Goal: Information Seeking & Learning: Learn about a topic

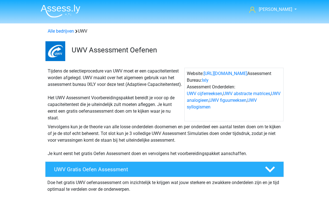
click at [54, 31] on link "Alle bedrijven" at bounding box center [61, 30] width 26 height 5
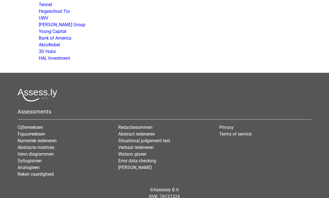
scroll to position [1164, 0]
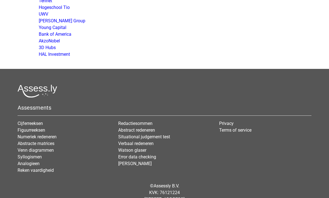
click at [21, 163] on link "Analogieen" at bounding box center [29, 163] width 22 height 5
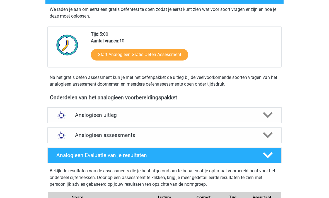
scroll to position [142, 0]
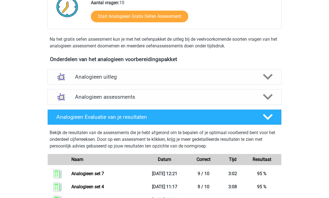
click at [77, 97] on h4 "Analogieen assessments" at bounding box center [164, 97] width 179 height 6
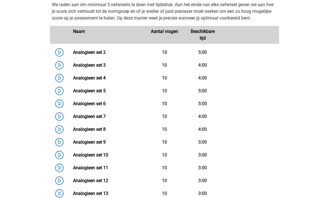
scroll to position [249, 0]
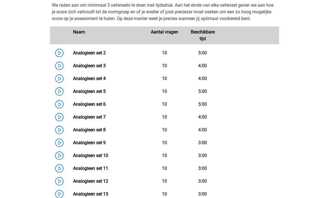
click at [88, 94] on link "Analogieen set 5" at bounding box center [89, 91] width 33 height 5
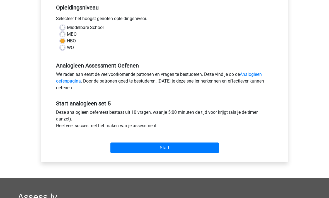
scroll to position [157, 0]
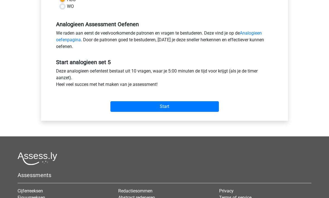
click at [125, 106] on input "Start" at bounding box center [164, 107] width 108 height 11
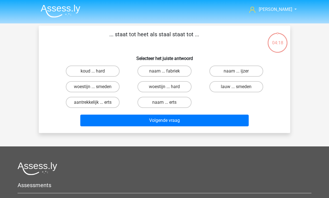
click at [230, 91] on label "lauw ... smeden" at bounding box center [236, 86] width 54 height 11
click at [236, 90] on input "lauw ... smeden" at bounding box center [238, 89] width 4 height 4
radio input "true"
click at [146, 121] on button "Volgende vraag" at bounding box center [164, 121] width 169 height 12
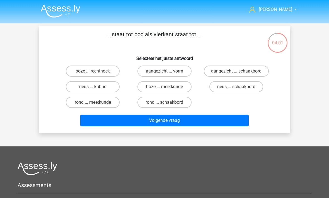
click at [217, 72] on label "aangezicht ... schaakbord" at bounding box center [236, 71] width 65 height 11
click at [236, 72] on input "aangezicht ... schaakbord" at bounding box center [238, 73] width 4 height 4
radio input "true"
click at [151, 124] on button "Volgende vraag" at bounding box center [164, 121] width 169 height 12
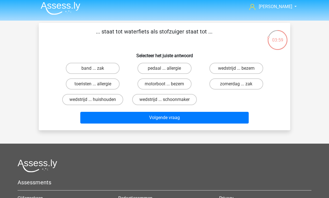
scroll to position [1, 0]
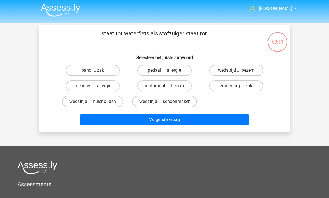
click at [148, 84] on label "motorboot ... bezem" at bounding box center [164, 85] width 54 height 11
click at [165, 86] on input "motorboot ... bezem" at bounding box center [167, 88] width 4 height 4
radio input "true"
click at [156, 122] on button "Volgende vraag" at bounding box center [164, 120] width 169 height 12
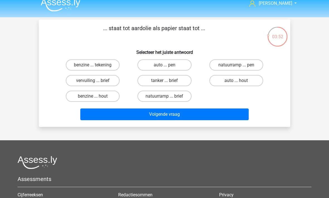
scroll to position [5, 0]
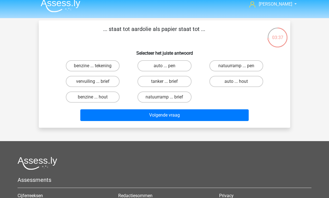
click at [226, 84] on label "auto ... hout" at bounding box center [236, 81] width 54 height 11
click at [236, 84] on input "auto ... hout" at bounding box center [238, 83] width 4 height 4
radio input "true"
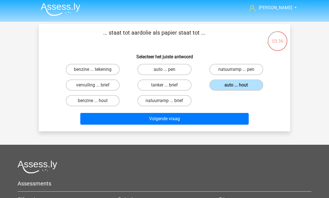
scroll to position [0, 0]
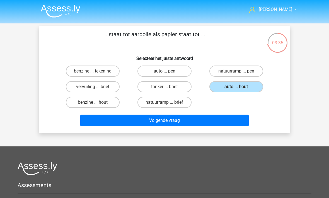
click at [107, 117] on button "Volgende vraag" at bounding box center [164, 121] width 169 height 12
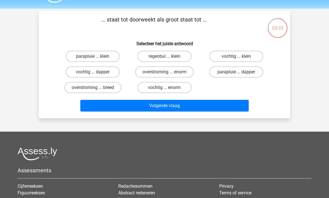
scroll to position [14, 0]
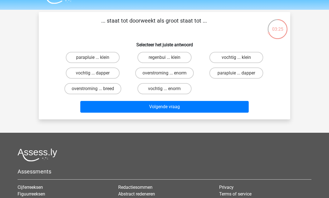
click at [146, 90] on label "vochtig ... enorm" at bounding box center [164, 88] width 54 height 11
click at [165, 90] on input "vochtig ... enorm" at bounding box center [167, 91] width 4 height 4
radio input "true"
click at [153, 110] on button "Volgende vraag" at bounding box center [164, 107] width 169 height 12
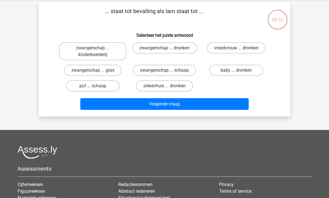
scroll to position [12, 0]
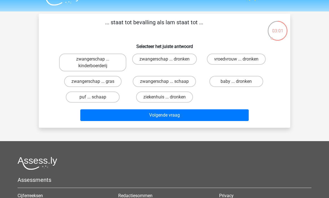
click at [233, 85] on label "baby ... dronken" at bounding box center [236, 81] width 54 height 11
click at [236, 85] on input "baby ... dronken" at bounding box center [238, 83] width 4 height 4
radio input "true"
click at [188, 115] on button "Volgende vraag" at bounding box center [164, 115] width 169 height 12
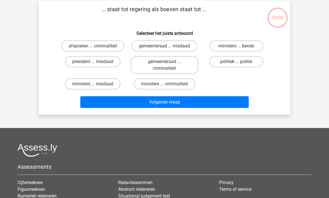
scroll to position [26, 0]
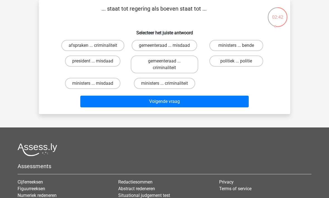
click at [223, 47] on label "ministers ... bende" at bounding box center [236, 45] width 54 height 11
click at [236, 47] on input "ministers ... bende" at bounding box center [238, 47] width 4 height 4
radio input "true"
click at [155, 105] on button "Volgende vraag" at bounding box center [164, 102] width 169 height 12
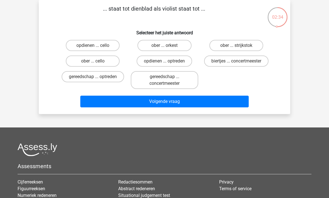
click at [74, 64] on label "ober ... cello" at bounding box center [93, 60] width 54 height 11
click at [93, 64] on input "ober ... cello" at bounding box center [95, 63] width 4 height 4
radio input "true"
click at [108, 100] on button "Volgende vraag" at bounding box center [164, 102] width 169 height 12
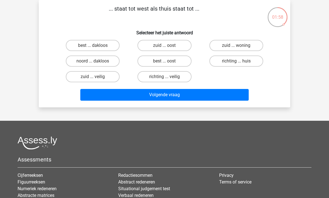
click at [145, 57] on label "best ... oost" at bounding box center [164, 60] width 54 height 11
click at [165, 61] on input "best ... oost" at bounding box center [167, 63] width 4 height 4
radio input "true"
click at [146, 95] on button "Volgende vraag" at bounding box center [164, 95] width 169 height 12
click at [146, 62] on label "werk ... kennis" at bounding box center [164, 60] width 54 height 11
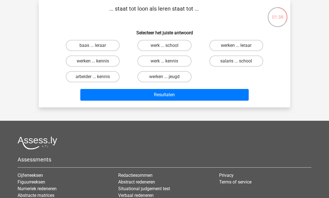
click at [165, 62] on input "werk ... kennis" at bounding box center [167, 63] width 4 height 4
radio input "true"
click at [154, 97] on button "Resultaten" at bounding box center [164, 95] width 169 height 12
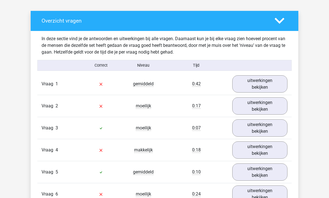
scroll to position [306, 0]
click at [245, 82] on link "uitwerkingen bekijken" at bounding box center [259, 83] width 55 height 17
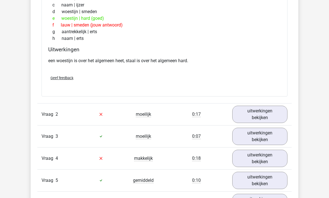
scroll to position [483, 0]
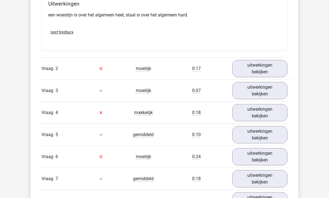
click at [254, 69] on link "uitwerkingen bekijken" at bounding box center [259, 68] width 55 height 17
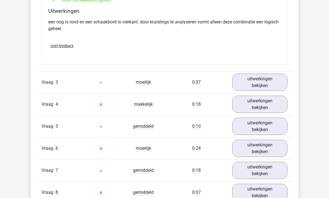
scroll to position [656, 0]
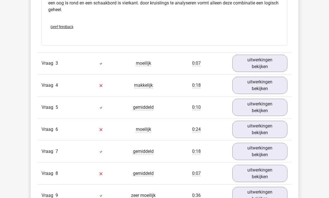
click at [254, 86] on link "uitwerkingen bekijken" at bounding box center [259, 85] width 55 height 17
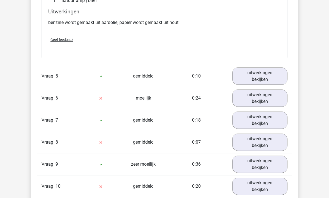
scroll to position [827, 0]
click at [255, 100] on link "uitwerkingen bekijken" at bounding box center [259, 97] width 55 height 17
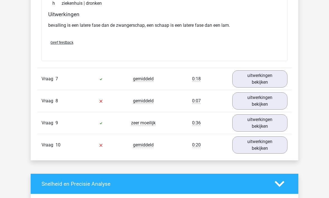
scroll to position [1014, 0]
click at [247, 104] on link "uitwerkingen bekijken" at bounding box center [259, 100] width 55 height 17
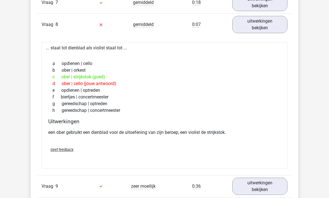
scroll to position [1091, 0]
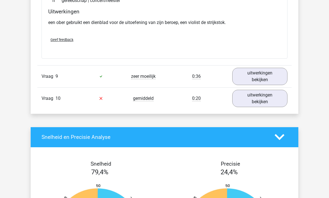
click at [255, 98] on link "uitwerkingen bekijken" at bounding box center [259, 98] width 55 height 17
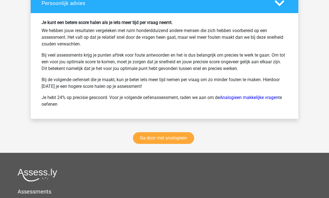
scroll to position [1694, 0]
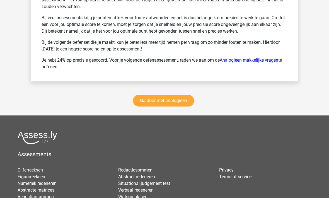
click at [153, 97] on link "Ga door met analogieen" at bounding box center [163, 101] width 61 height 12
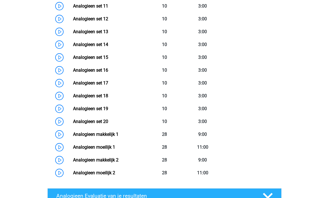
scroll to position [327, 0]
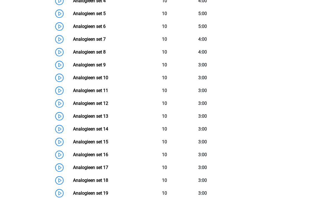
click at [89, 53] on link "Analogieen set 8" at bounding box center [89, 51] width 33 height 5
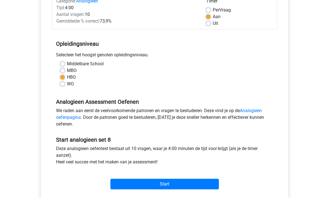
scroll to position [80, 0]
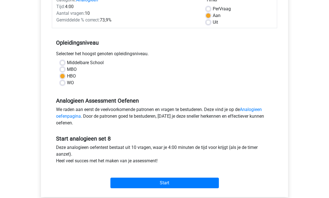
click at [130, 184] on input "Start" at bounding box center [164, 183] width 108 height 11
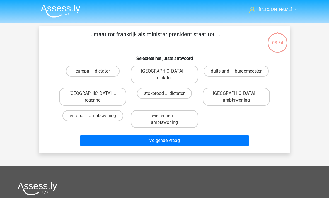
click at [76, 90] on label "parijs ... regering" at bounding box center [92, 97] width 67 height 18
click at [93, 93] on input "parijs ... regering" at bounding box center [95, 95] width 4 height 4
radio input "true"
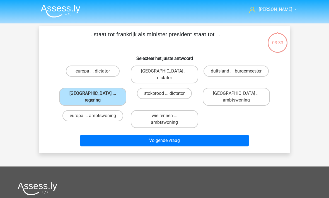
click at [109, 135] on button "Volgende vraag" at bounding box center [164, 141] width 169 height 12
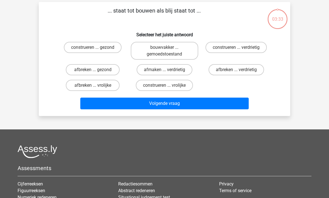
scroll to position [26, 0]
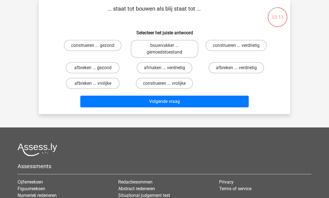
click at [233, 70] on label "afbreken ... verdrietig" at bounding box center [236, 67] width 55 height 11
click at [236, 70] on input "afbreken ... verdrietig" at bounding box center [238, 70] width 4 height 4
radio input "true"
click at [155, 107] on button "Volgende vraag" at bounding box center [164, 102] width 169 height 12
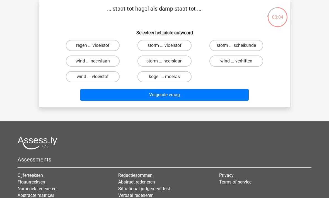
click at [75, 48] on label "regen ... vloeistof" at bounding box center [93, 45] width 54 height 11
click at [93, 48] on input "regen ... vloeistof" at bounding box center [95, 47] width 4 height 4
radio input "true"
click at [107, 94] on button "Volgende vraag" at bounding box center [164, 95] width 169 height 12
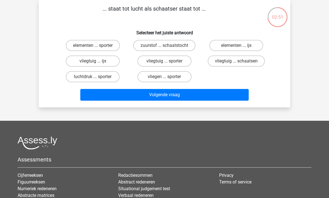
click at [73, 63] on label "vliegtuig ... ijs" at bounding box center [93, 60] width 54 height 11
click at [93, 63] on input "vliegtuig ... ijs" at bounding box center [95, 63] width 4 height 4
radio input "true"
click at [156, 98] on button "Volgende vraag" at bounding box center [164, 95] width 169 height 12
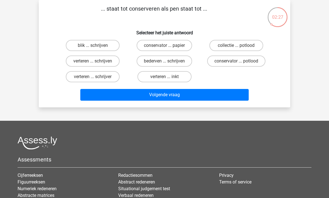
click at [76, 49] on label "blik ... schrijven" at bounding box center [93, 45] width 54 height 11
click at [93, 49] on input "blik ... schrijven" at bounding box center [95, 47] width 4 height 4
radio input "true"
click at [119, 96] on button "Volgende vraag" at bounding box center [164, 95] width 169 height 12
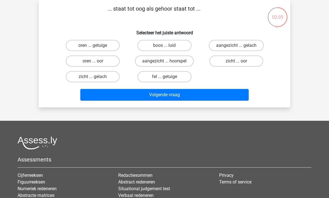
click at [221, 67] on label "zicht ... oor" at bounding box center [236, 60] width 54 height 11
click at [236, 65] on input "zicht ... oor" at bounding box center [238, 63] width 4 height 4
radio input "true"
click at [183, 100] on button "Volgende vraag" at bounding box center [164, 95] width 169 height 12
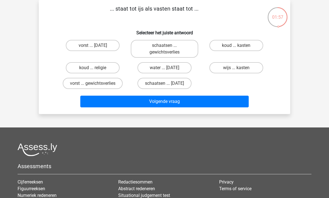
click at [73, 50] on label "vorst ... suikerfeest" at bounding box center [93, 45] width 54 height 11
click at [93, 49] on input "vorst ... suikerfeest" at bounding box center [95, 47] width 4 height 4
radio input "true"
click at [152, 102] on button "Volgende vraag" at bounding box center [164, 102] width 169 height 12
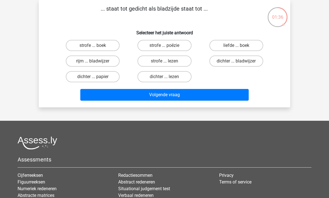
click at [75, 47] on label "strofe ... boek" at bounding box center [93, 45] width 54 height 11
click at [93, 47] on input "strofe ... boek" at bounding box center [95, 47] width 4 height 4
radio input "true"
click at [127, 94] on button "Volgende vraag" at bounding box center [164, 95] width 169 height 12
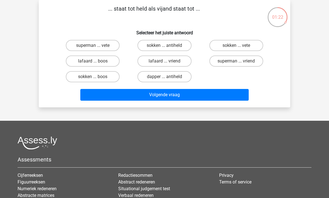
click at [145, 63] on label "lafaard ... vriend" at bounding box center [164, 60] width 54 height 11
click at [165, 63] on input "lafaard ... vriend" at bounding box center [167, 63] width 4 height 4
radio input "true"
click at [151, 93] on button "Volgende vraag" at bounding box center [164, 95] width 169 height 12
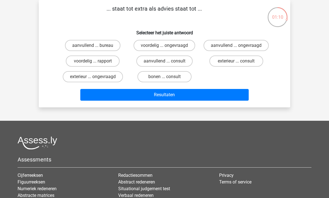
click at [146, 62] on label "aanvullend ... consult" at bounding box center [164, 60] width 56 height 11
click at [165, 62] on input "aanvullend ... consult" at bounding box center [167, 63] width 4 height 4
radio input "true"
click at [148, 96] on button "Resultaten" at bounding box center [164, 95] width 169 height 12
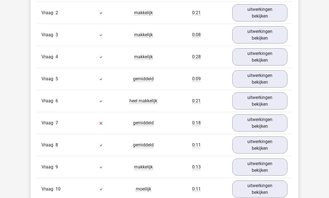
click at [253, 129] on link "uitwerkingen bekijken" at bounding box center [259, 123] width 55 height 17
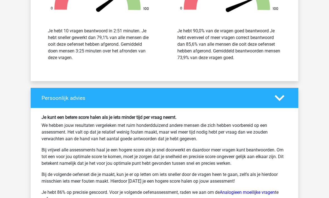
scroll to position [899, 0]
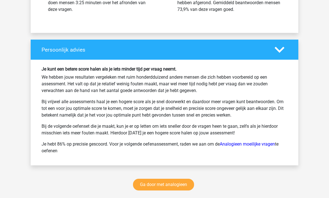
click at [150, 187] on link "Ga door met analogieen" at bounding box center [163, 185] width 61 height 12
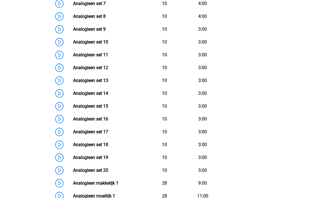
scroll to position [363, 0]
click at [84, 44] on link "Analogieen set 10" at bounding box center [90, 41] width 35 height 5
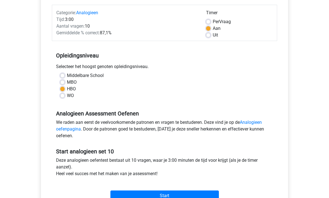
scroll to position [69, 0]
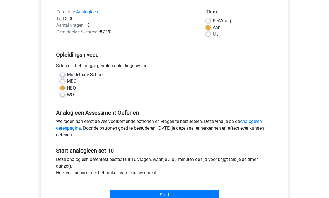
click at [121, 193] on input "Start" at bounding box center [164, 195] width 108 height 11
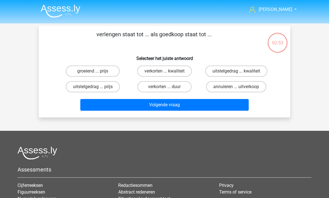
click at [154, 85] on label "verkorten ... duur" at bounding box center [164, 86] width 54 height 11
click at [165, 87] on input "verkorten ... duur" at bounding box center [167, 89] width 4 height 4
radio input "true"
click at [145, 110] on button "Volgende vraag" at bounding box center [164, 105] width 169 height 12
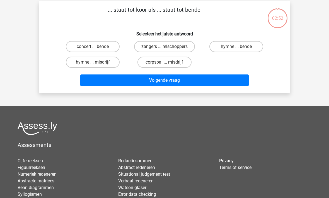
scroll to position [26, 0]
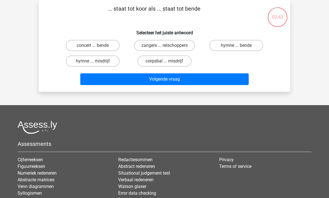
click at [146, 49] on label "zangers ... relschoppers" at bounding box center [164, 45] width 61 height 11
click at [165, 49] on input "zangers ... relschoppers" at bounding box center [167, 47] width 4 height 4
radio input "true"
click at [144, 74] on button "Volgende vraag" at bounding box center [164, 79] width 169 height 12
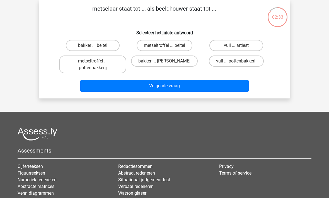
click at [148, 47] on label "metseltroffel ... beitel" at bounding box center [165, 45] width 56 height 11
click at [165, 47] on input "metseltroffel ... beitel" at bounding box center [167, 47] width 4 height 4
radio input "true"
click at [149, 87] on button "Volgende vraag" at bounding box center [164, 86] width 169 height 12
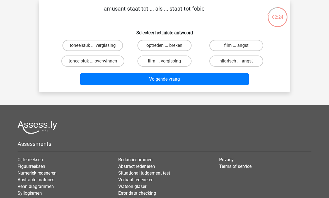
click at [225, 64] on label "hilarisch ... angst" at bounding box center [236, 60] width 54 height 11
click at [236, 64] on input "hilarisch ... angst" at bounding box center [238, 63] width 4 height 4
radio input "true"
click at [165, 83] on button "Volgende vraag" at bounding box center [164, 79] width 169 height 12
click at [82, 48] on label "software ... film" at bounding box center [93, 45] width 54 height 11
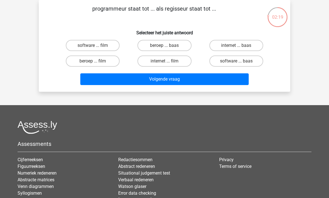
click at [93, 48] on input "software ... film" at bounding box center [95, 47] width 4 height 4
radio input "true"
click at [104, 84] on button "Volgende vraag" at bounding box center [164, 79] width 169 height 12
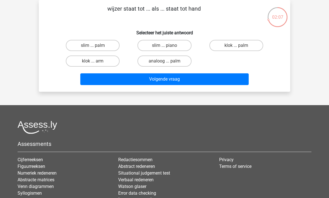
click at [69, 62] on label "klok ... arm" at bounding box center [93, 60] width 54 height 11
click at [93, 62] on input "klok ... arm" at bounding box center [95, 63] width 4 height 4
radio input "true"
click at [99, 80] on button "Volgende vraag" at bounding box center [164, 79] width 169 height 12
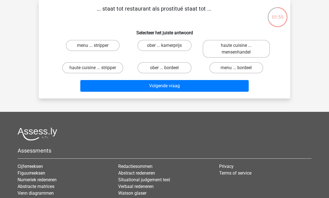
click at [155, 73] on label "ober ... bordeel" at bounding box center [164, 67] width 54 height 11
click at [165, 71] on input "ober ... bordeel" at bounding box center [167, 70] width 4 height 4
radio input "true"
click at [141, 91] on button "Volgende vraag" at bounding box center [164, 86] width 169 height 12
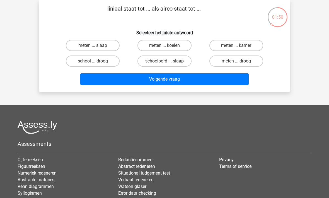
click at [156, 49] on label "meten ... koelen" at bounding box center [164, 45] width 54 height 11
click at [165, 49] on input "meten ... koelen" at bounding box center [167, 47] width 4 height 4
radio input "true"
click at [155, 83] on button "Volgende vraag" at bounding box center [164, 79] width 169 height 12
click at [74, 48] on label "kip ... knetteren" at bounding box center [93, 45] width 54 height 11
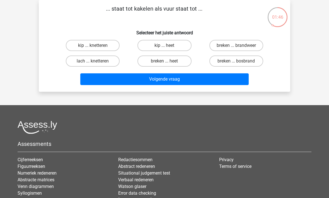
click at [93, 48] on input "kip ... knetteren" at bounding box center [95, 47] width 4 height 4
radio input "true"
click at [117, 78] on button "Volgende vraag" at bounding box center [164, 79] width 169 height 12
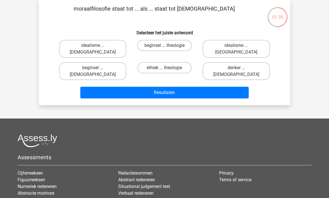
click at [77, 64] on label "beginsel ... atheïsme" at bounding box center [92, 71] width 67 height 18
click at [93, 68] on input "beginsel ... atheïsme" at bounding box center [95, 70] width 4 height 4
radio input "true"
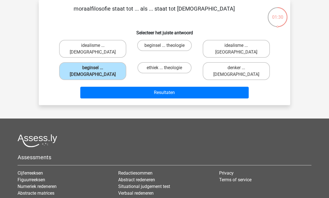
click at [99, 87] on button "Resultaten" at bounding box center [164, 93] width 169 height 12
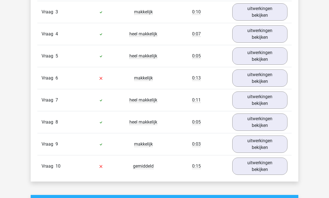
click at [248, 82] on link "uitwerkingen bekijken" at bounding box center [259, 78] width 55 height 17
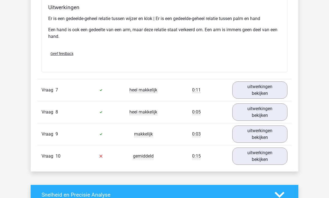
scroll to position [576, 0]
click at [267, 158] on link "uitwerkingen bekijken" at bounding box center [259, 156] width 55 height 17
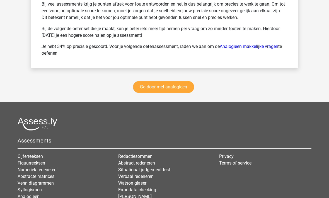
scroll to position [1143, 0]
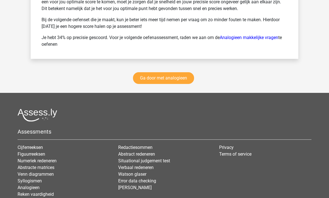
click at [147, 77] on link "Ga door met analogieen" at bounding box center [163, 79] width 61 height 12
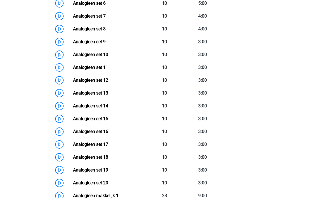
scroll to position [350, 0]
click at [75, 70] on link "Analogieen set 11" at bounding box center [90, 67] width 35 height 5
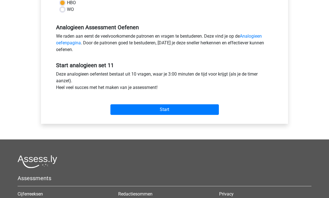
scroll to position [174, 0]
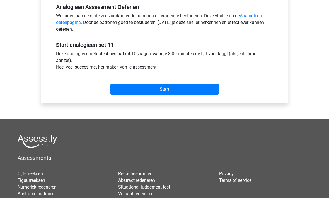
click at [130, 83] on div "Start" at bounding box center [164, 85] width 225 height 20
click at [137, 88] on input "Start" at bounding box center [164, 89] width 108 height 11
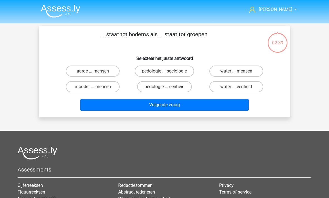
click at [144, 75] on label "pedologie ... sociologie" at bounding box center [164, 71] width 59 height 11
click at [165, 75] on input "pedologie ... sociologie" at bounding box center [167, 73] width 4 height 4
radio input "true"
click at [145, 107] on button "Volgende vraag" at bounding box center [164, 105] width 169 height 12
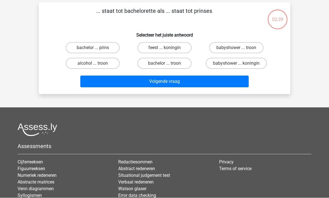
scroll to position [26, 0]
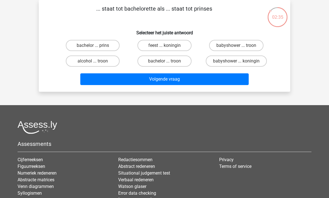
click at [78, 46] on label "bachelor ... prins" at bounding box center [93, 45] width 54 height 11
click at [93, 46] on input "bachelor ... prins" at bounding box center [95, 47] width 4 height 4
radio input "true"
click at [115, 79] on button "Volgende vraag" at bounding box center [164, 79] width 169 height 12
click at [226, 65] on label "seconden ... graden" at bounding box center [236, 60] width 54 height 11
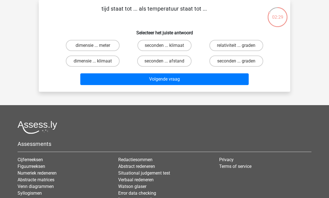
click at [236, 65] on input "seconden ... graden" at bounding box center [238, 63] width 4 height 4
radio input "true"
click at [217, 84] on button "Volgende vraag" at bounding box center [164, 79] width 169 height 12
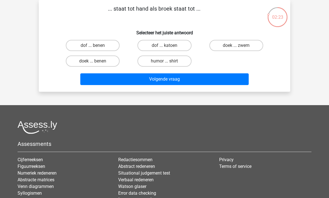
click at [231, 49] on label "doek ... zwem" at bounding box center [236, 45] width 54 height 11
click at [236, 49] on input "doek ... zwem" at bounding box center [238, 47] width 4 height 4
radio input "true"
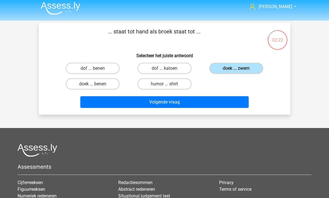
scroll to position [0, 0]
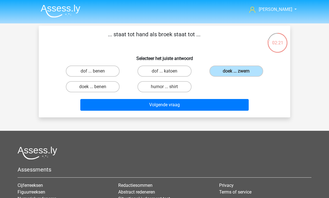
click at [112, 105] on button "Volgende vraag" at bounding box center [164, 105] width 169 height 12
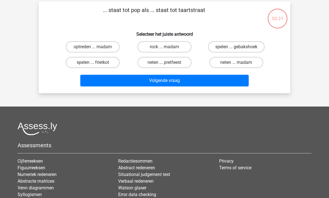
scroll to position [26, 0]
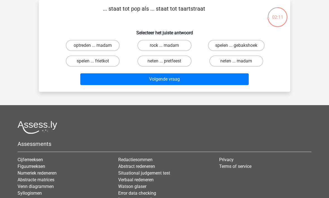
click at [221, 63] on label "neten ... madam" at bounding box center [236, 60] width 54 height 11
click at [236, 63] on input "neten ... madam" at bounding box center [238, 63] width 4 height 4
radio input "true"
click at [188, 85] on button "Volgende vraag" at bounding box center [164, 79] width 169 height 12
click at [228, 51] on label "bloed ... nummer" at bounding box center [236, 45] width 54 height 11
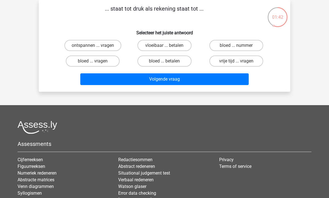
click at [236, 49] on input "bloed ... nummer" at bounding box center [238, 47] width 4 height 4
radio input "true"
click at [223, 45] on label "bloed ... nummer" at bounding box center [236, 45] width 54 height 11
click at [236, 45] on input "bloed ... nummer" at bounding box center [238, 47] width 4 height 4
click at [172, 83] on button "Volgende vraag" at bounding box center [164, 79] width 169 height 12
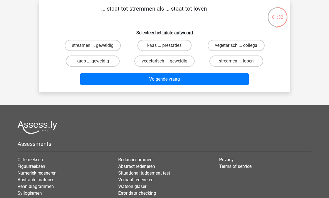
click at [231, 64] on label "streamen ... lopen" at bounding box center [236, 60] width 54 height 11
click at [236, 64] on input "streamen ... lopen" at bounding box center [238, 63] width 4 height 4
radio input "true"
click at [161, 85] on button "Volgende vraag" at bounding box center [164, 79] width 169 height 12
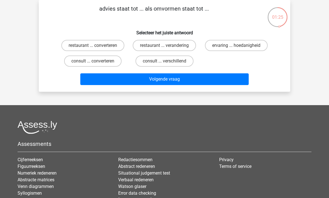
click at [75, 63] on label "consult ... converteren" at bounding box center [92, 60] width 57 height 11
click at [93, 63] on input "consult ... converteren" at bounding box center [95, 63] width 4 height 4
radio input "true"
click at [111, 79] on button "Volgende vraag" at bounding box center [164, 79] width 169 height 12
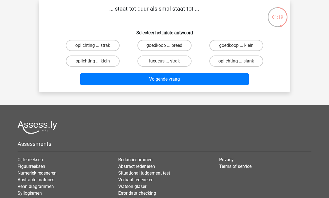
click at [151, 46] on label "goedkoop ... breed" at bounding box center [164, 45] width 54 height 11
click at [165, 46] on input "goedkoop ... breed" at bounding box center [167, 47] width 4 height 4
radio input "true"
click at [166, 80] on button "Volgende vraag" at bounding box center [164, 79] width 169 height 12
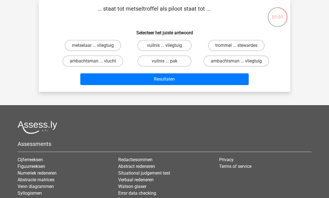
click at [80, 46] on label "metselaar ... vliegtuig" at bounding box center [93, 45] width 56 height 11
click at [93, 46] on input "metselaar ... vliegtuig" at bounding box center [95, 47] width 4 height 4
radio input "true"
click at [117, 85] on button "Resultaten" at bounding box center [164, 79] width 169 height 12
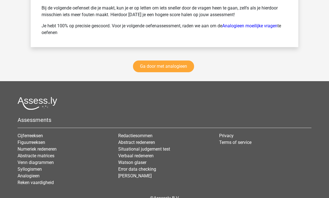
scroll to position [880, 0]
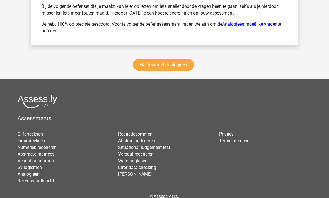
click at [23, 142] on link "Figuurreeksen" at bounding box center [32, 140] width 28 height 5
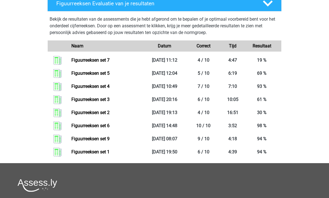
scroll to position [265, 0]
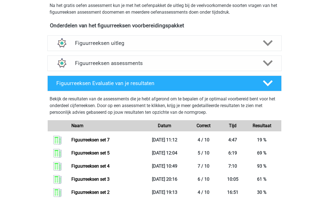
click at [73, 64] on div "Figuurreeksen assessments" at bounding box center [164, 63] width 187 height 6
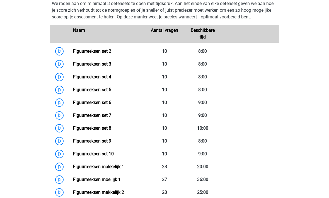
scroll to position [264, 0]
click at [75, 127] on link "Figuurreeksen set 8" at bounding box center [92, 128] width 38 height 5
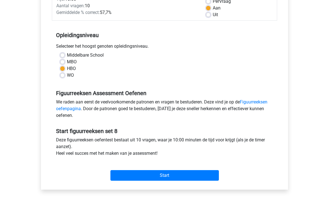
scroll to position [128, 0]
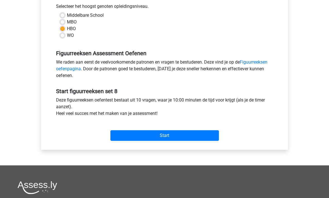
click at [130, 137] on input "Start" at bounding box center [164, 135] width 108 height 11
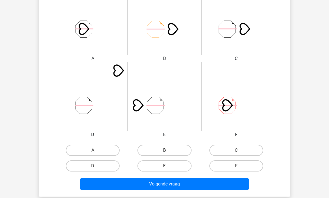
scroll to position [172, 0]
click at [233, 153] on label "C" at bounding box center [236, 150] width 54 height 11
click at [236, 153] on input "C" at bounding box center [238, 152] width 4 height 4
radio input "true"
click at [142, 194] on div "Wat is de meest logische volgende figuur in de reeks? 1 2 3 4 5 6 Selecteer het…" at bounding box center [165, 25] width 252 height 343
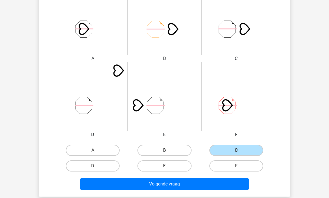
click at [116, 184] on button "Volgende vraag" at bounding box center [164, 184] width 169 height 12
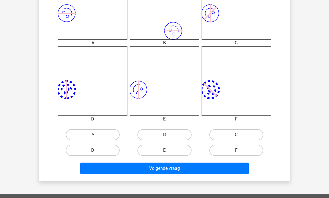
scroll to position [188, 0]
click at [150, 152] on label "E" at bounding box center [164, 150] width 54 height 11
click at [165, 152] on input "E" at bounding box center [167, 152] width 4 height 4
radio input "true"
click at [151, 169] on button "Volgende vraag" at bounding box center [164, 169] width 169 height 12
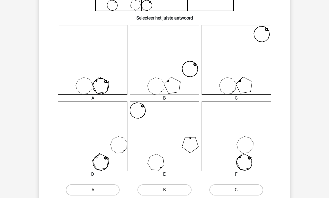
scroll to position [133, 0]
radio input "true"
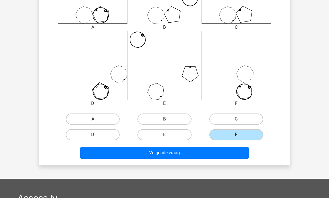
click at [147, 152] on button "Volgende vraag" at bounding box center [164, 153] width 169 height 12
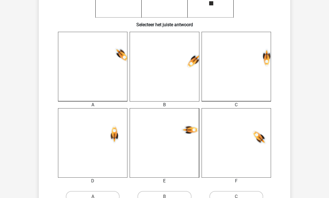
scroll to position [128, 0]
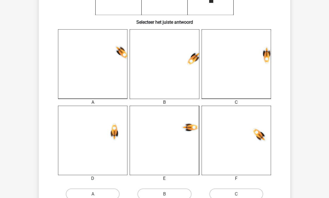
click at [149, 196] on label "B" at bounding box center [164, 194] width 54 height 11
click at [165, 196] on input "B" at bounding box center [167, 196] width 4 height 4
radio input "true"
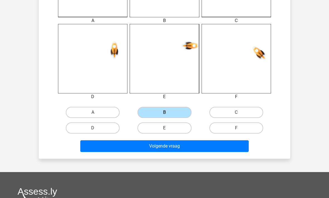
click at [137, 149] on button "Volgende vraag" at bounding box center [164, 146] width 169 height 12
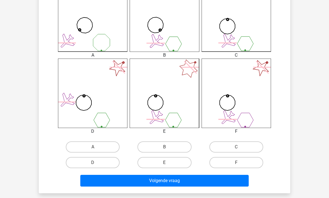
scroll to position [175, 0]
click at [223, 165] on label "F" at bounding box center [236, 162] width 54 height 11
click at [236, 165] on input "F" at bounding box center [238, 165] width 4 height 4
radio input "true"
click at [163, 186] on button "Volgende vraag" at bounding box center [164, 181] width 169 height 12
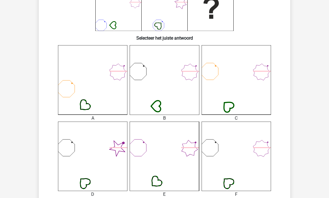
scroll to position [125, 0]
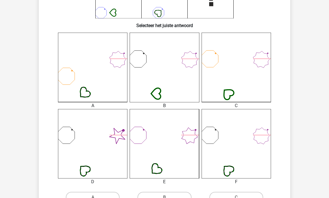
click at [151, 197] on label "B" at bounding box center [164, 197] width 54 height 11
click at [165, 197] on input "B" at bounding box center [167, 199] width 4 height 4
radio input "true"
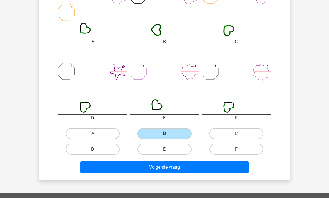
click at [151, 170] on button "Volgende vraag" at bounding box center [164, 167] width 169 height 12
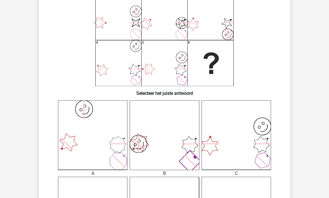
scroll to position [57, 0]
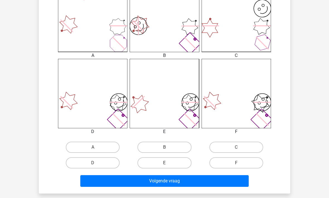
click at [93, 162] on label "D" at bounding box center [93, 162] width 54 height 11
click at [93, 163] on input "D" at bounding box center [95, 165] width 4 height 4
radio input "true"
click at [108, 186] on button "Volgende vraag" at bounding box center [164, 181] width 169 height 12
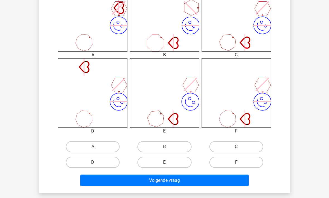
scroll to position [175, 0]
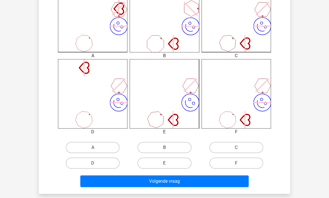
click at [216, 159] on label "F" at bounding box center [236, 163] width 54 height 11
click at [236, 163] on input "F" at bounding box center [238, 165] width 4 height 4
radio input "true"
click at [154, 182] on button "Volgende vraag" at bounding box center [164, 181] width 169 height 12
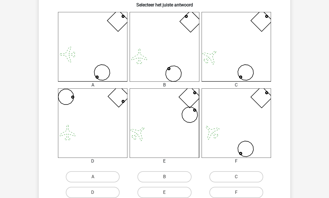
scroll to position [150, 0]
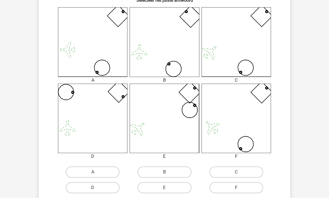
click at [221, 172] on label "C" at bounding box center [236, 171] width 54 height 11
click at [236, 172] on input "C" at bounding box center [238, 174] width 4 height 4
radio input "true"
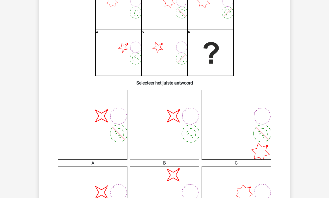
scroll to position [68, 0]
click at [152, 135] on icon "image/svg+xml image/svg+xml" at bounding box center [164, 124] width 69 height 69
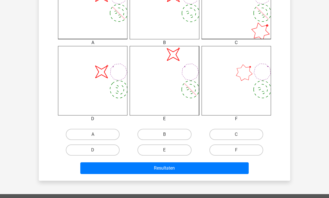
scroll to position [188, 0]
click at [148, 145] on label "E" at bounding box center [164, 149] width 54 height 11
click at [165, 150] on input "E" at bounding box center [167, 152] width 4 height 4
radio input "true"
click at [143, 169] on button "Resultaten" at bounding box center [164, 168] width 169 height 12
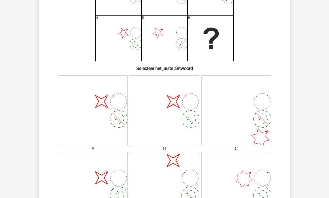
scroll to position [72, 0]
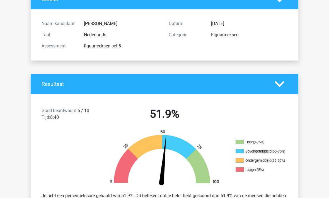
scroll to position [47, 0]
